Goal: Find specific page/section

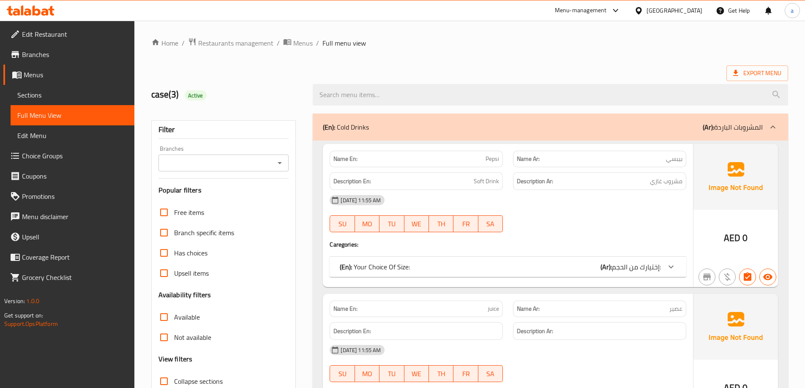
click at [647, 9] on div "[GEOGRAPHIC_DATA]" at bounding box center [674, 10] width 56 height 9
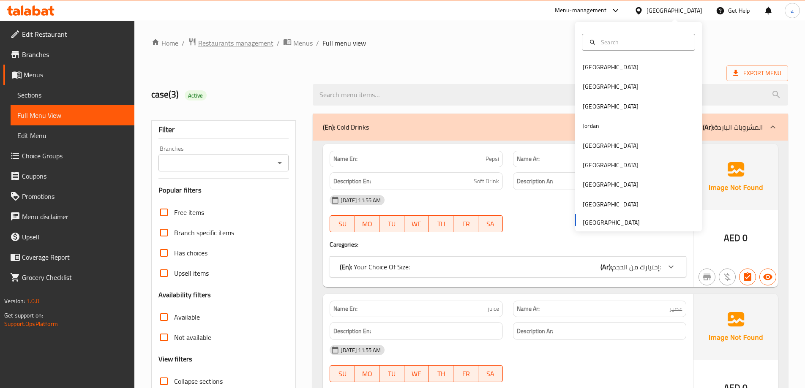
click at [213, 48] on span "Restaurants management" at bounding box center [235, 43] width 75 height 10
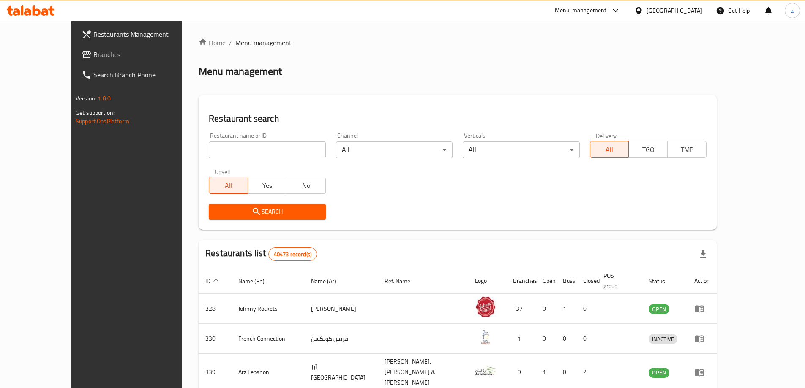
click at [93, 58] on span "Branches" at bounding box center [146, 54] width 106 height 10
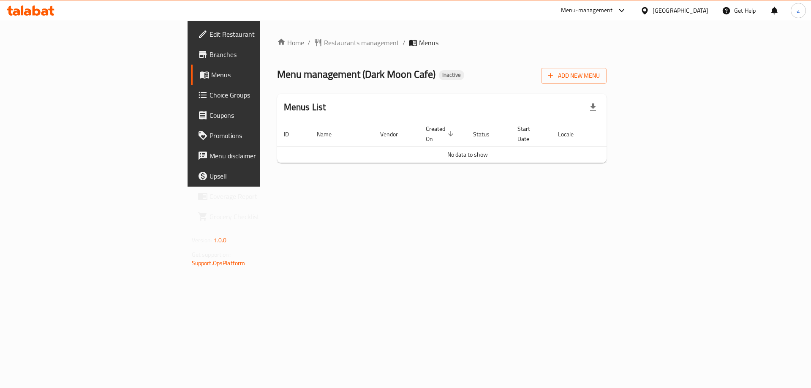
click at [209, 53] on span "Branches" at bounding box center [262, 54] width 107 height 10
